Goal: Transaction & Acquisition: Purchase product/service

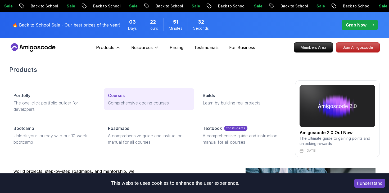
click at [120, 93] on p "Courses" at bounding box center [116, 95] width 17 height 6
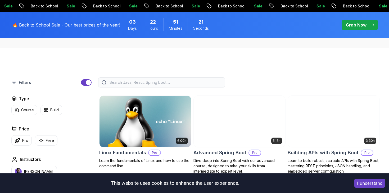
scroll to position [110, 0]
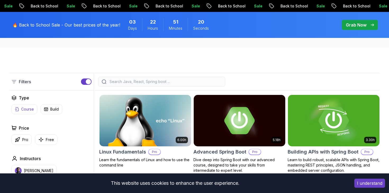
click at [24, 107] on p "Course" at bounding box center [27, 108] width 13 height 5
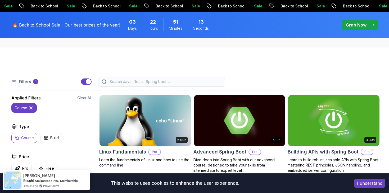
click at [33, 107] on icon at bounding box center [30, 107] width 5 height 5
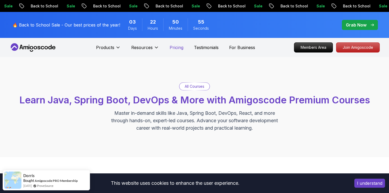
click at [178, 47] on p "Pricing" at bounding box center [177, 47] width 14 height 6
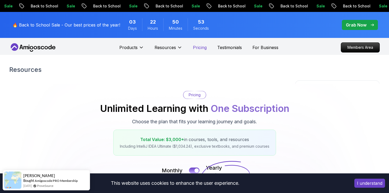
click at [196, 49] on p "Pricing" at bounding box center [200, 47] width 14 height 6
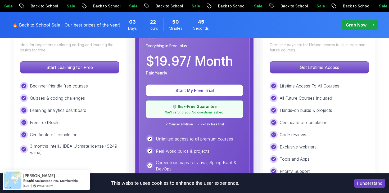
scroll to position [171, 0]
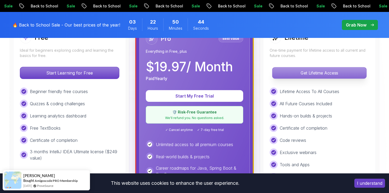
click at [325, 75] on p "Get Lifetime Access" at bounding box center [319, 72] width 94 height 11
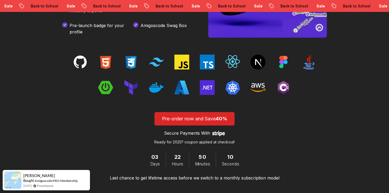
scroll to position [816, 0]
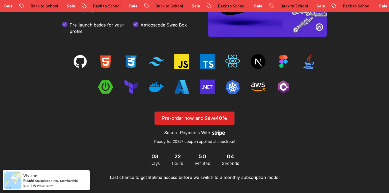
click at [181, 86] on img at bounding box center [181, 86] width 15 height 15
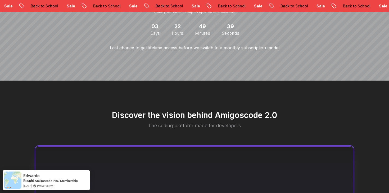
scroll to position [0, 0]
